Goal: Task Accomplishment & Management: Use online tool/utility

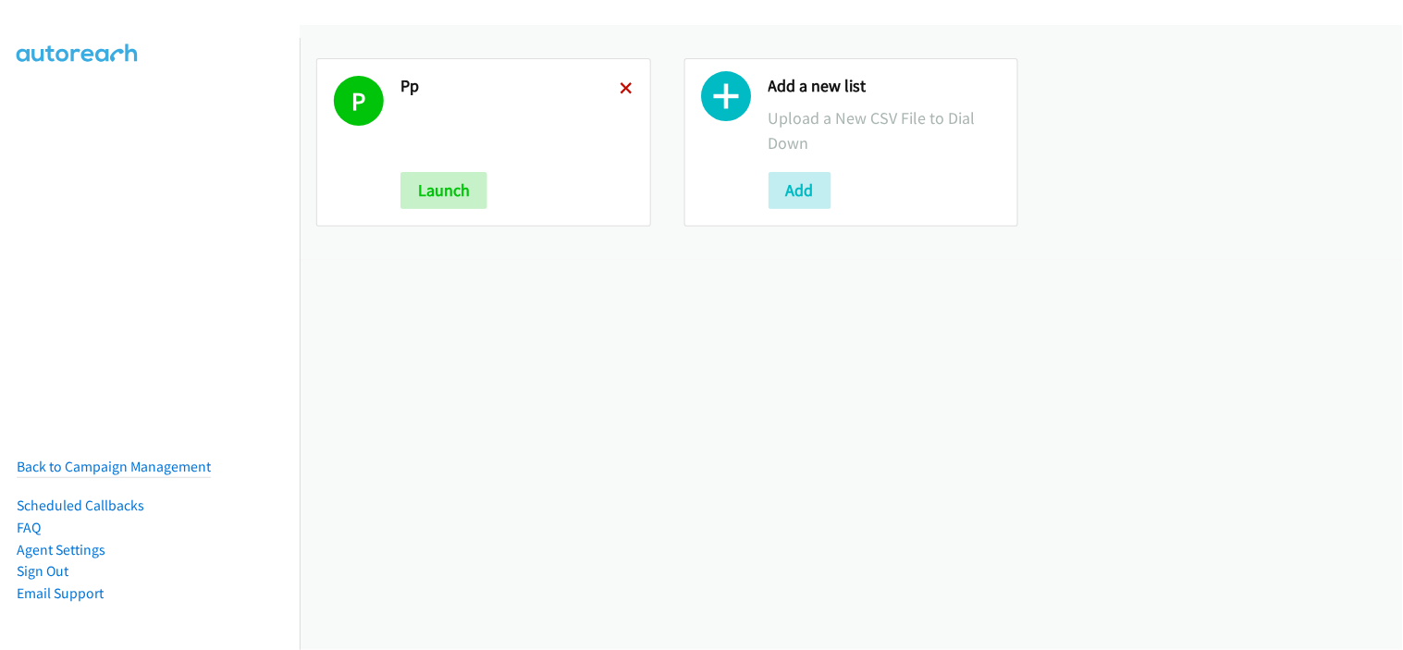
click at [625, 88] on icon at bounding box center [627, 89] width 13 height 13
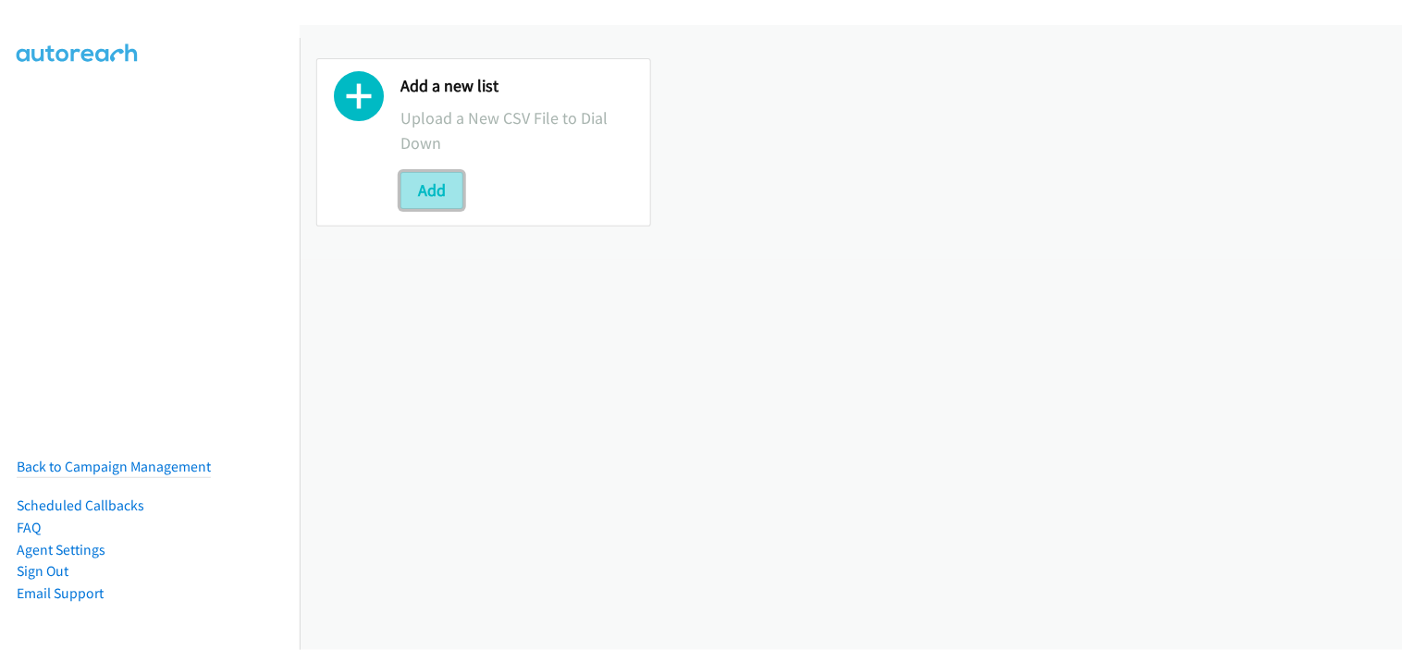
click at [439, 191] on button "Add" at bounding box center [431, 190] width 63 height 37
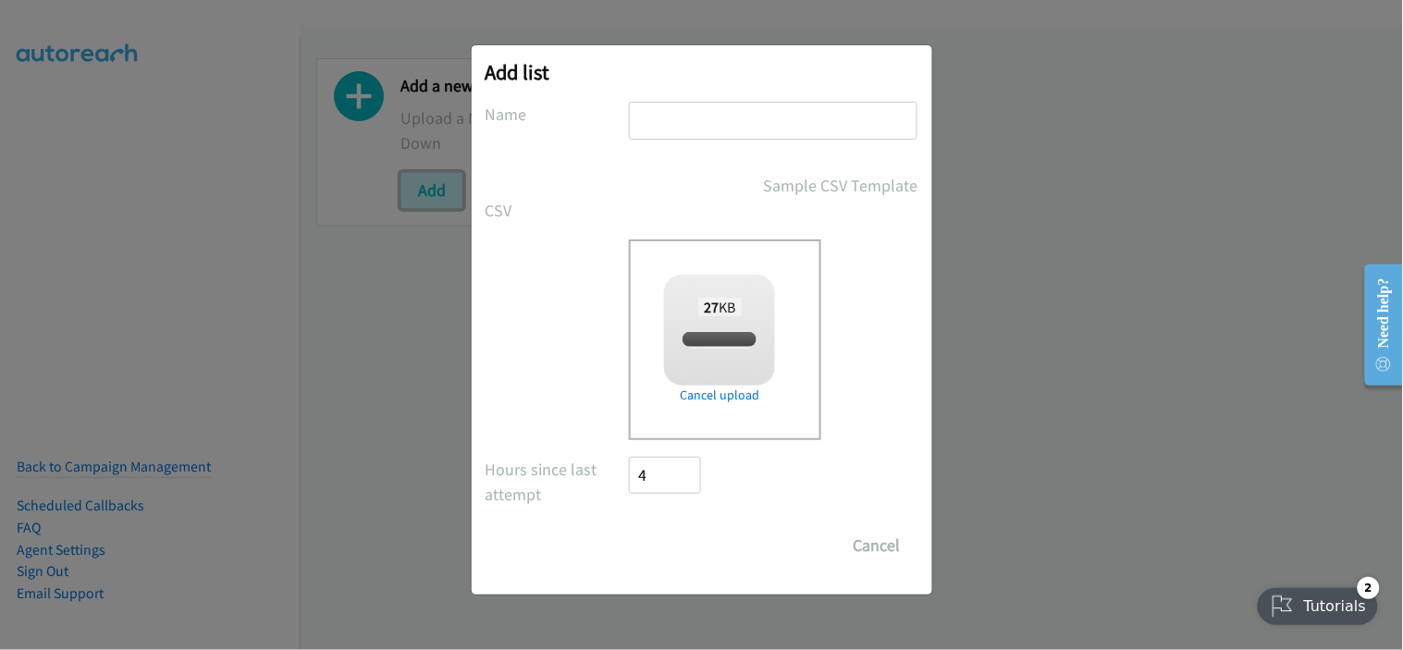
checkbox input "true"
click at [703, 136] on input "text" at bounding box center [773, 121] width 289 height 38
type input "em"
click at [669, 552] on input "Save List" at bounding box center [678, 545] width 97 height 37
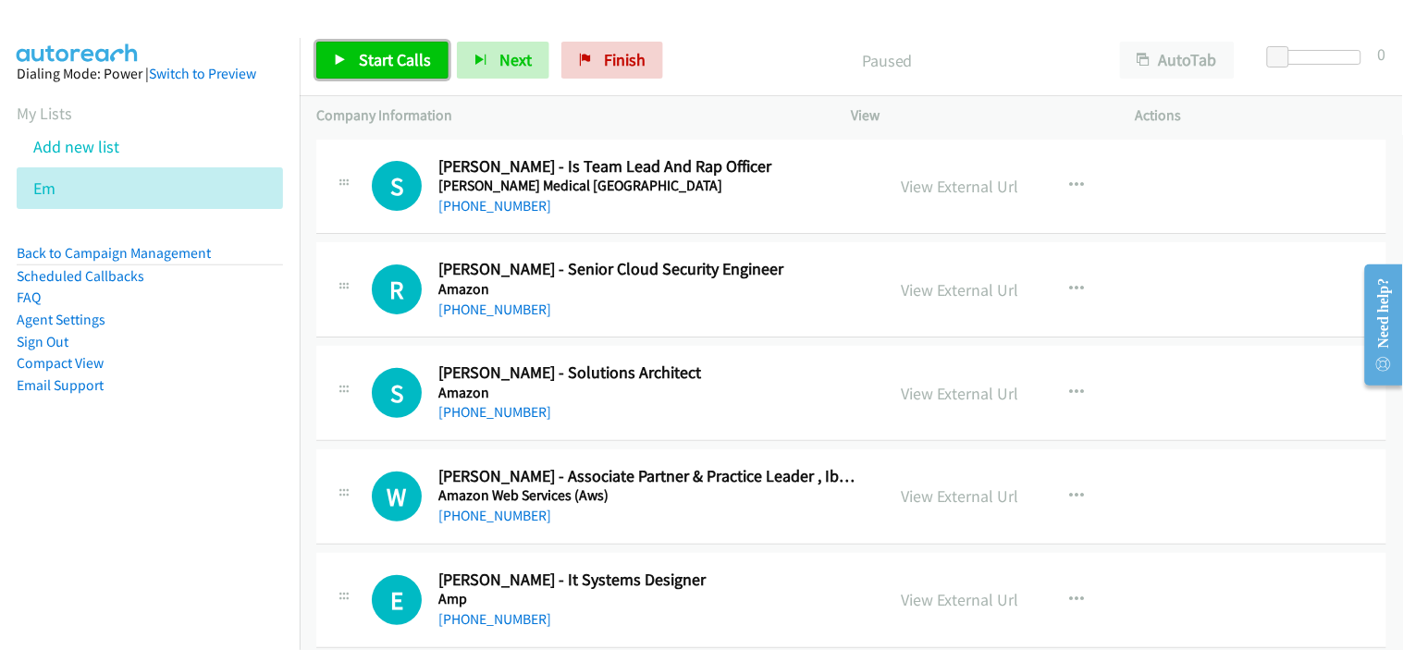
click at [408, 68] on span "Start Calls" at bounding box center [395, 59] width 72 height 21
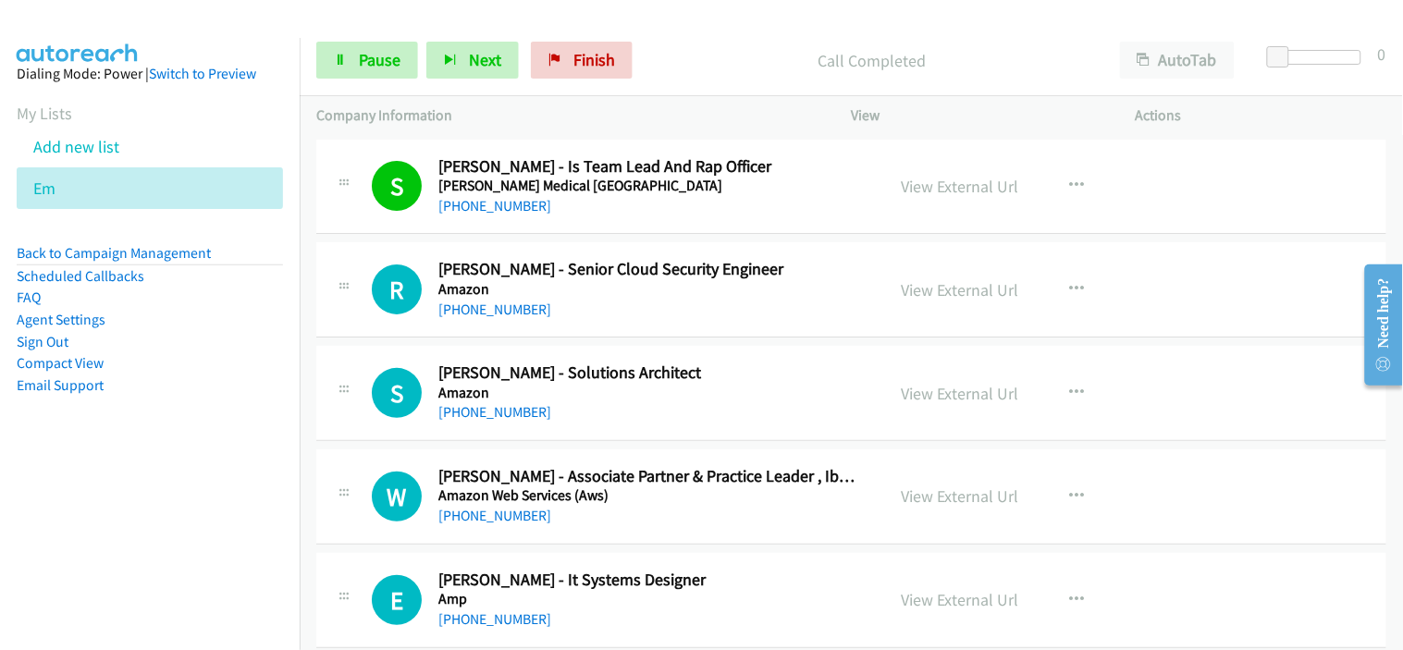
click at [607, 320] on div "R Callback Scheduled [PERSON_NAME] - Senior Cloud Security Engineer Amazon [GEO…" at bounding box center [851, 289] width 1070 height 95
click at [486, 418] on link "[PHONE_NUMBER]" at bounding box center [494, 412] width 113 height 18
click at [597, 437] on div "S Callback Scheduled [PERSON_NAME] - Solutions Architect Amazon [GEOGRAPHIC_DAT…" at bounding box center [851, 393] width 1070 height 95
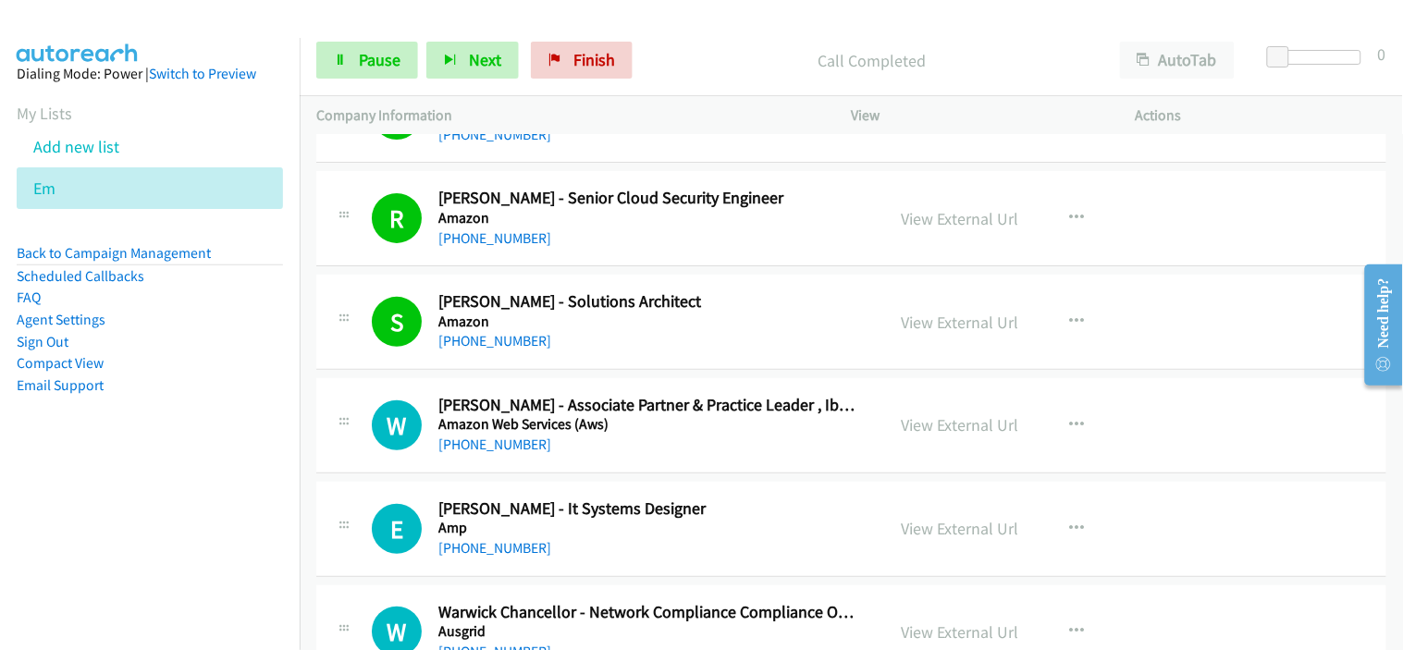
scroll to position [103, 0]
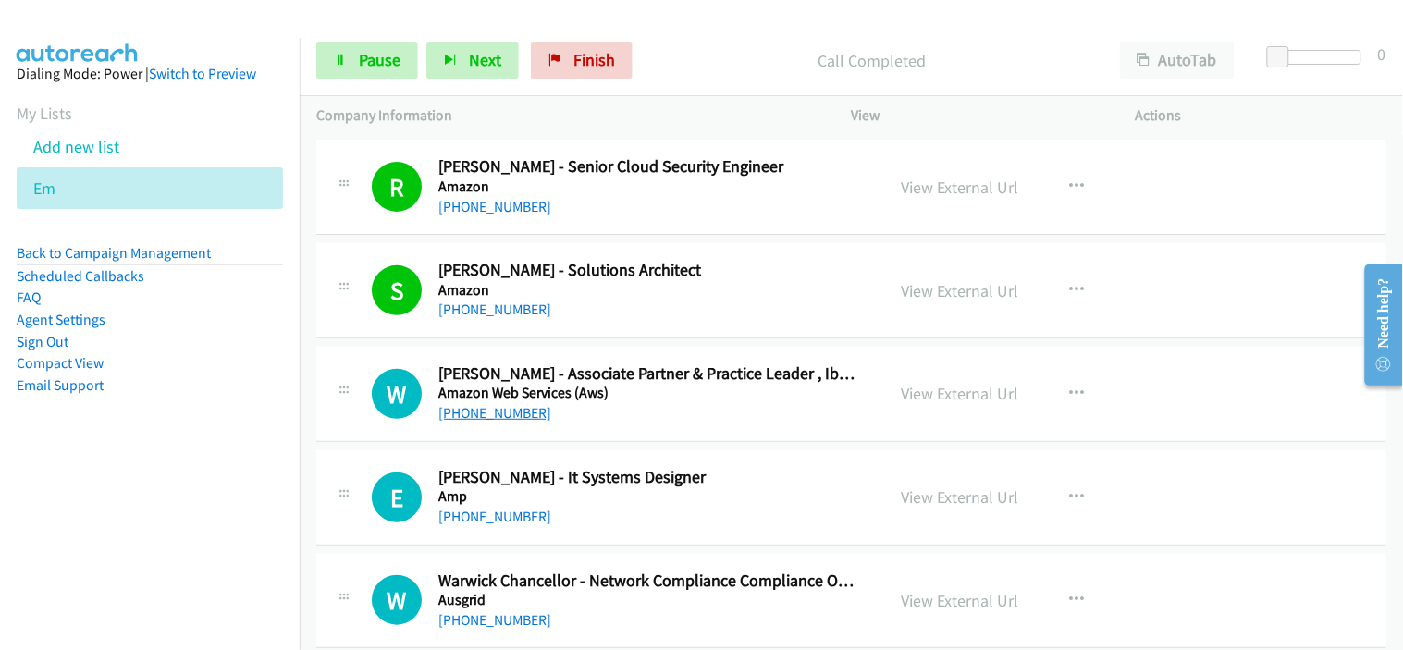
click at [506, 419] on link "[PHONE_NUMBER]" at bounding box center [494, 413] width 113 height 18
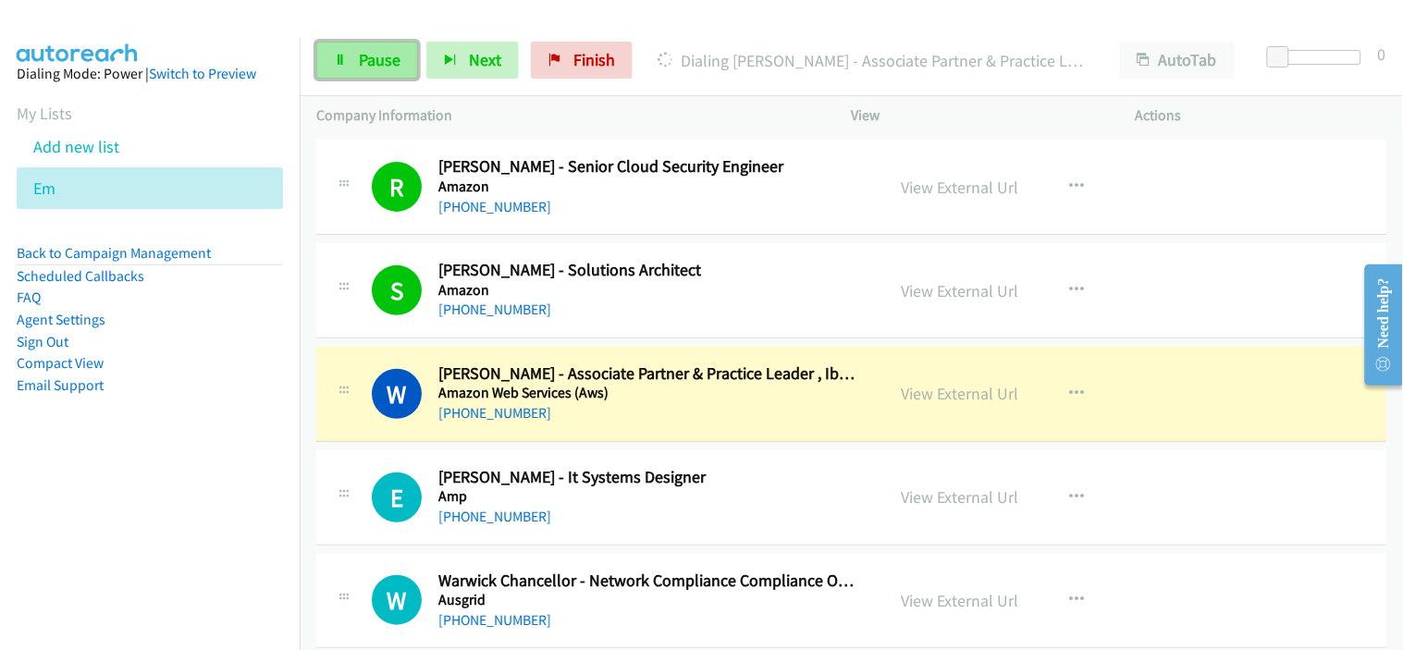
click at [387, 60] on span "Pause" at bounding box center [380, 59] width 42 height 21
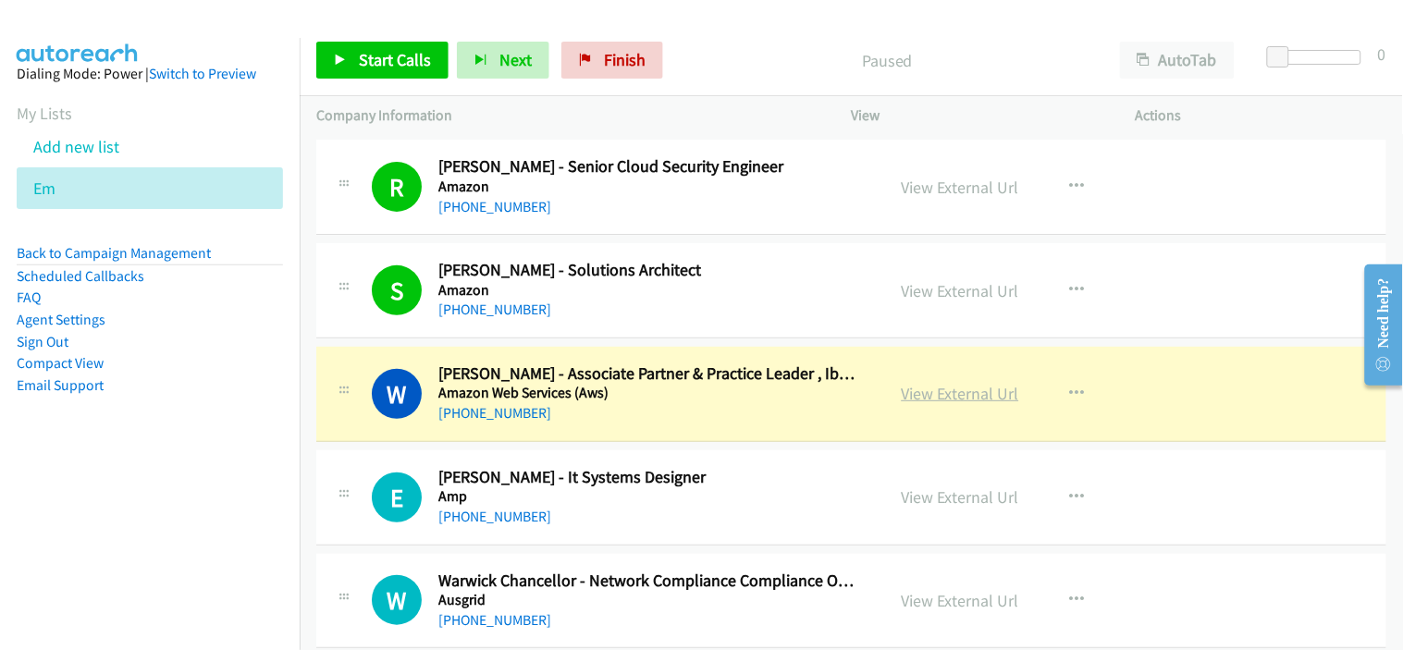
click at [937, 403] on link "View External Url" at bounding box center [960, 393] width 117 height 21
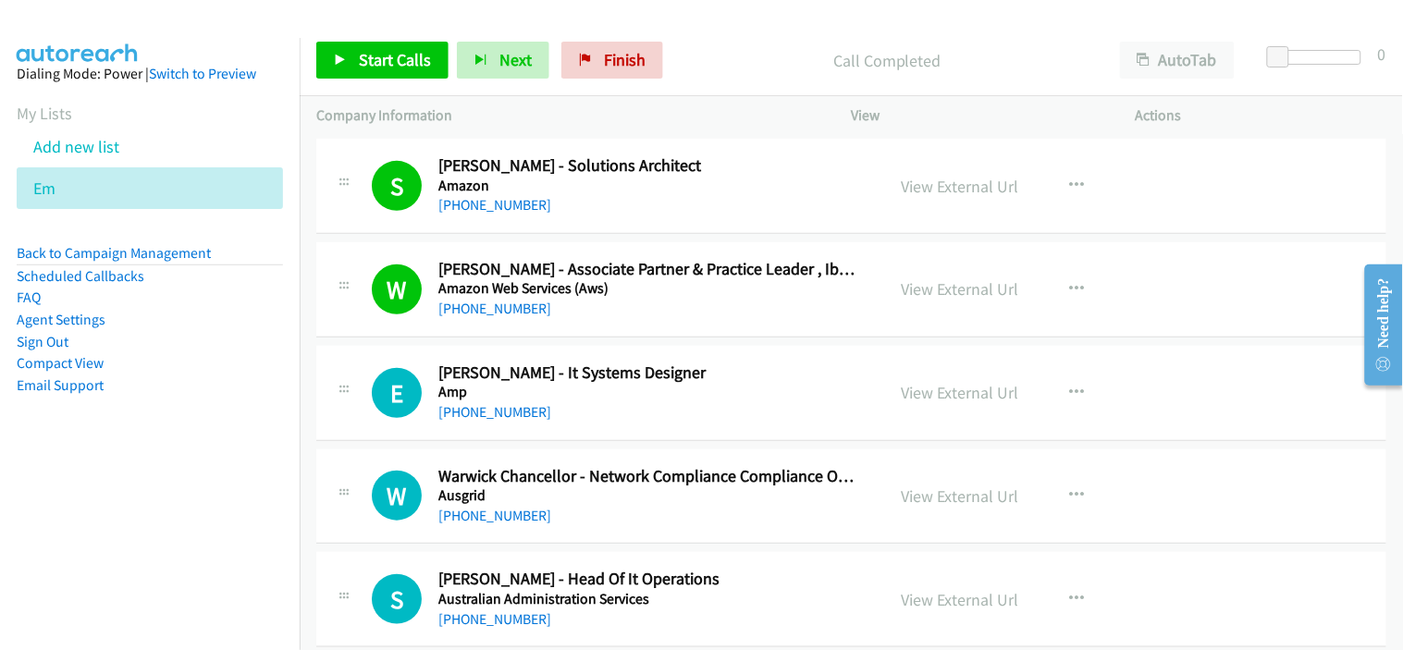
scroll to position [308, 0]
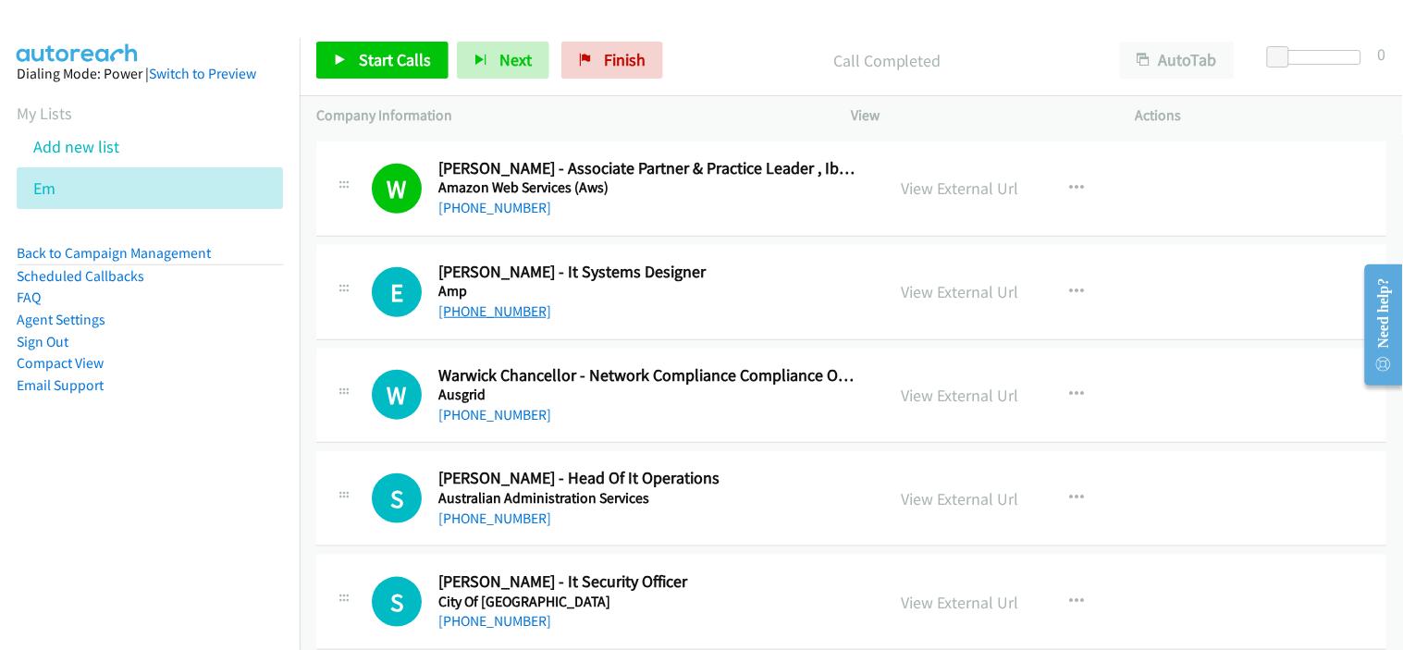
click at [491, 312] on link "[PHONE_NUMBER]" at bounding box center [494, 311] width 113 height 18
click at [519, 417] on link "[PHONE_NUMBER]" at bounding box center [494, 415] width 113 height 18
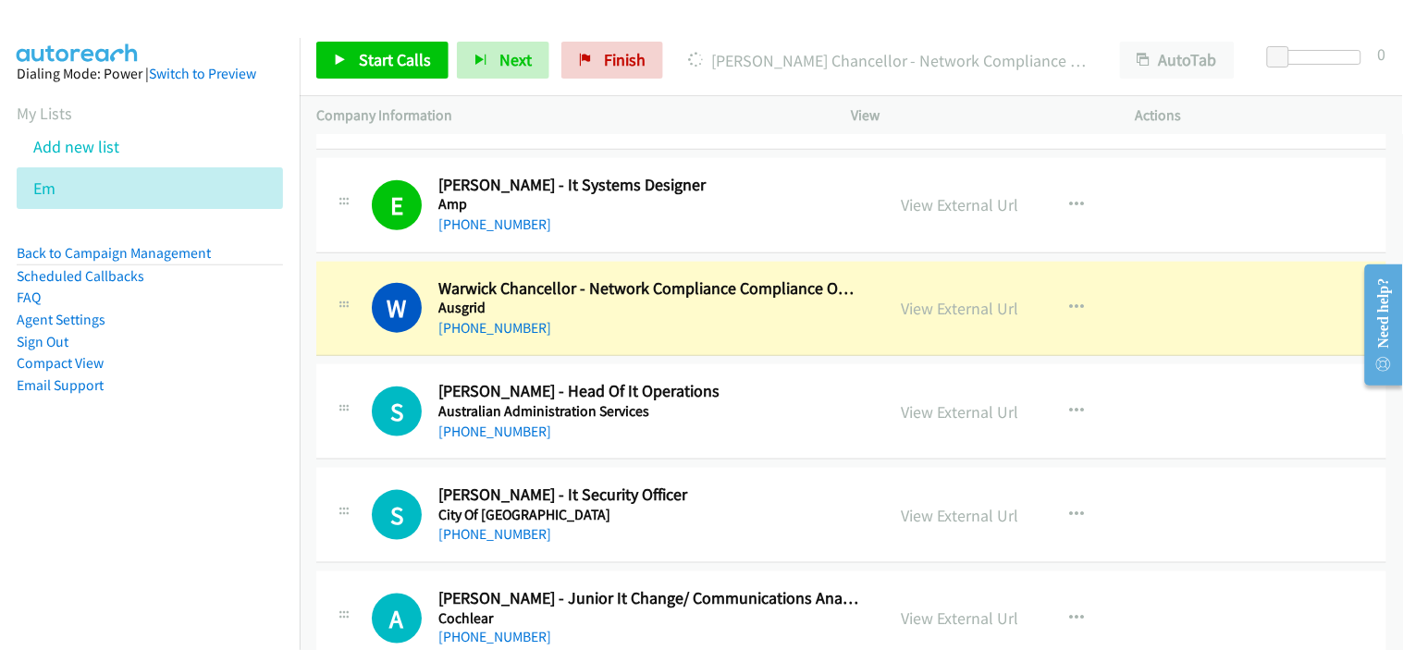
scroll to position [411, 0]
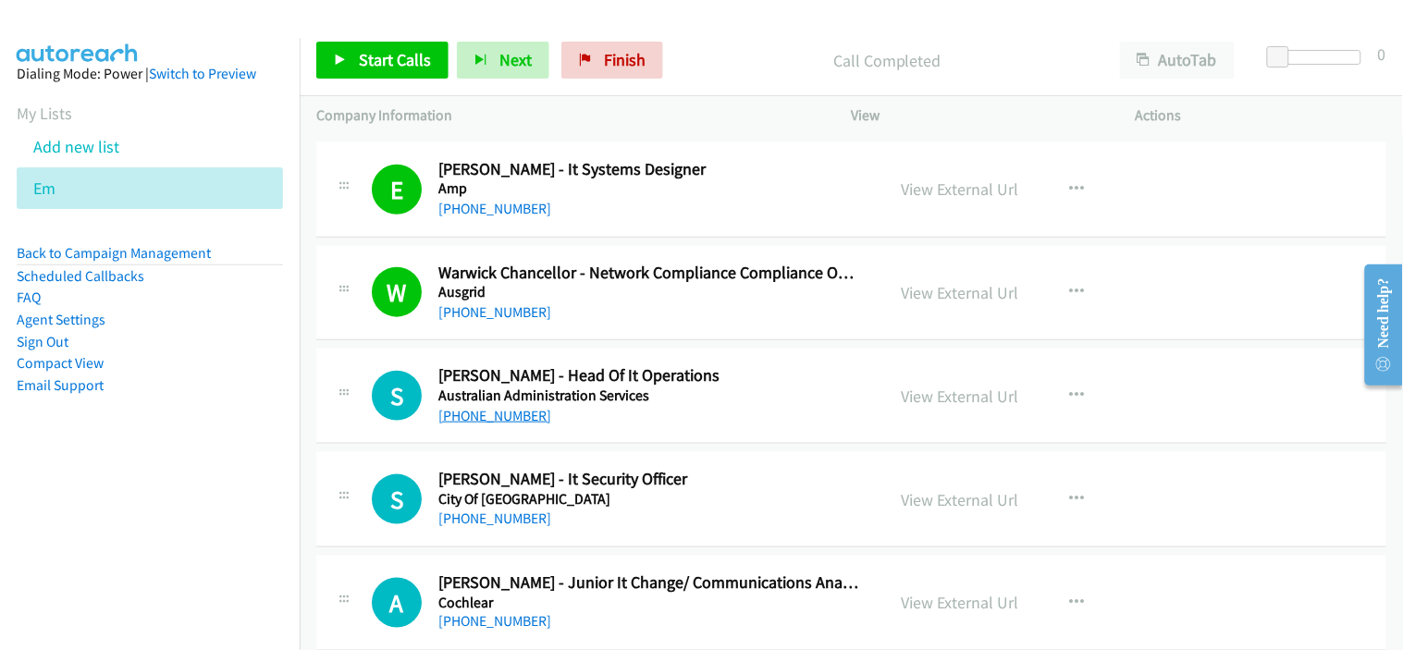
click at [507, 410] on link "[PHONE_NUMBER]" at bounding box center [494, 416] width 113 height 18
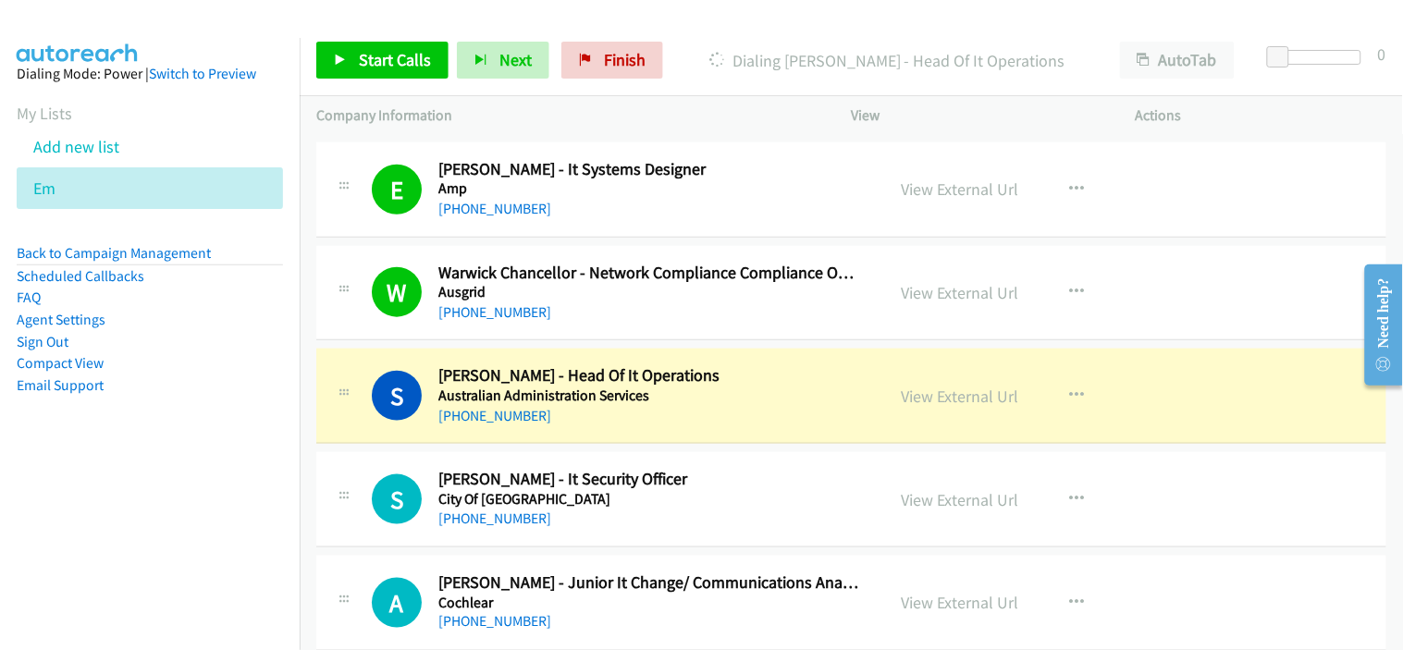
click at [671, 420] on div "[PHONE_NUMBER]" at bounding box center [649, 416] width 423 height 22
click at [596, 436] on div "S Callback Scheduled [PERSON_NAME] - Head Of It Operations Australian Administr…" at bounding box center [851, 396] width 1070 height 95
click at [954, 393] on link "View External Url" at bounding box center [960, 396] width 117 height 21
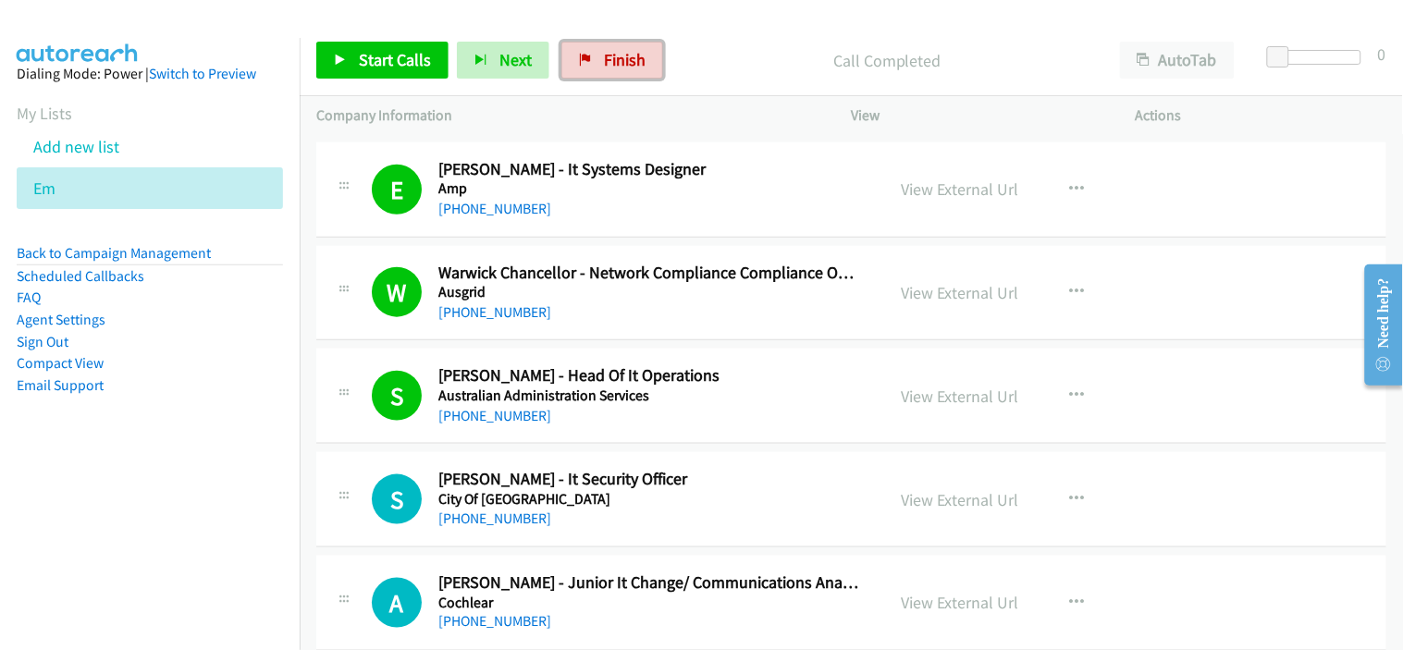
drag, startPoint x: 626, startPoint y: 55, endPoint x: 808, endPoint y: 106, distance: 189.2
click at [626, 55] on span "Finish" at bounding box center [625, 59] width 42 height 21
